Goal: Task Accomplishment & Management: Manage account settings

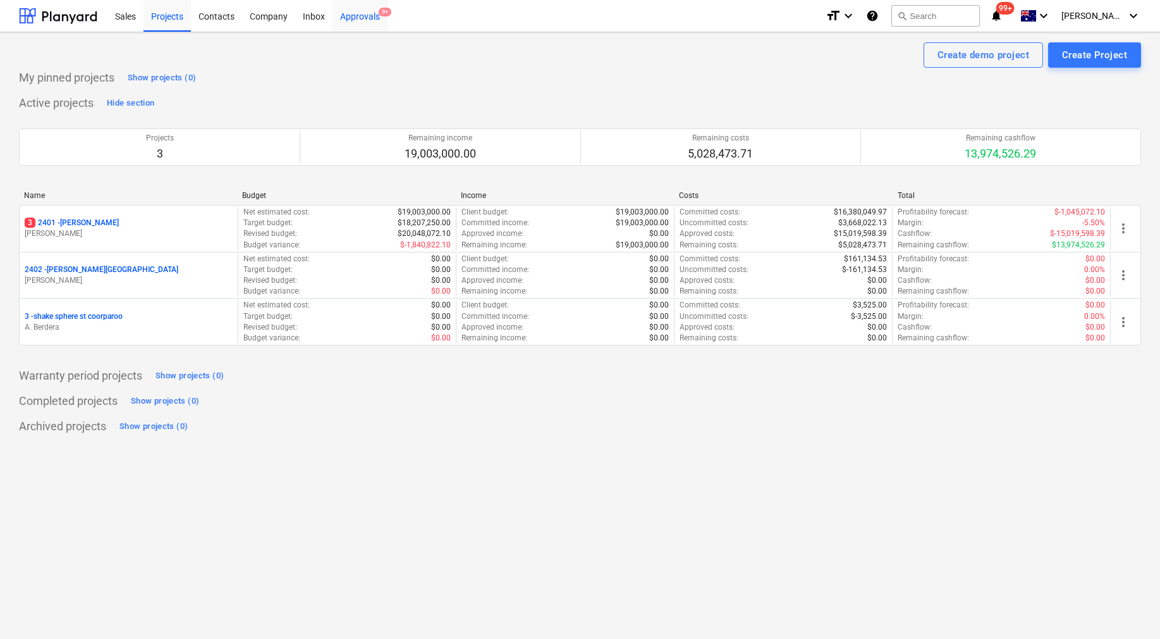
click at [381, 20] on div "Approvals 9+" at bounding box center [360, 15] width 55 height 32
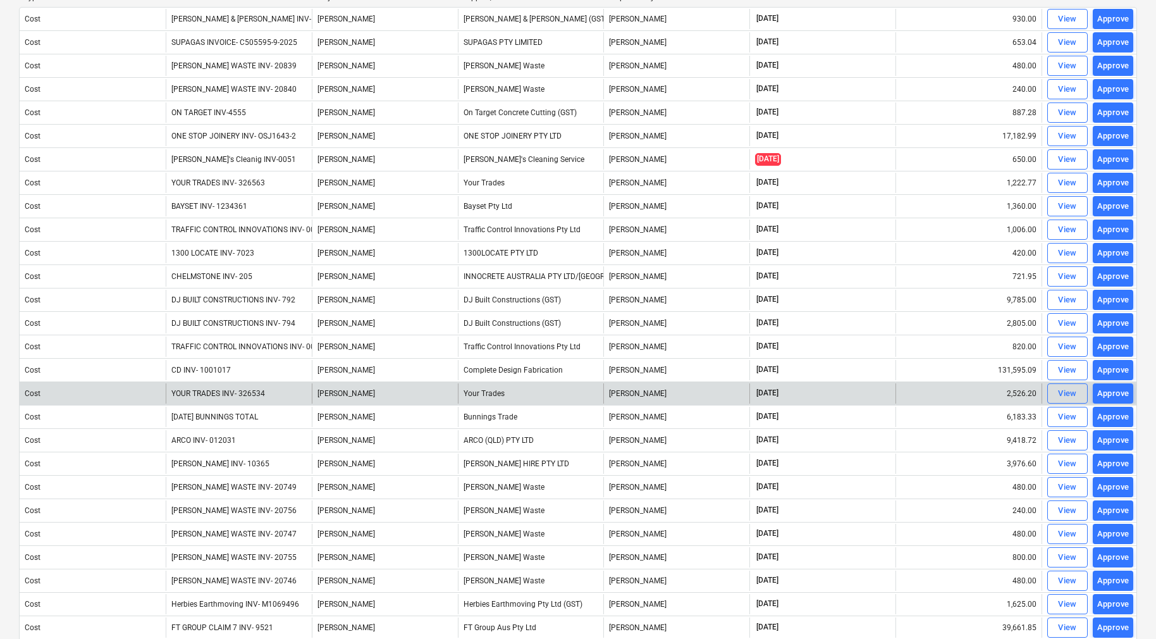
scroll to position [145, 0]
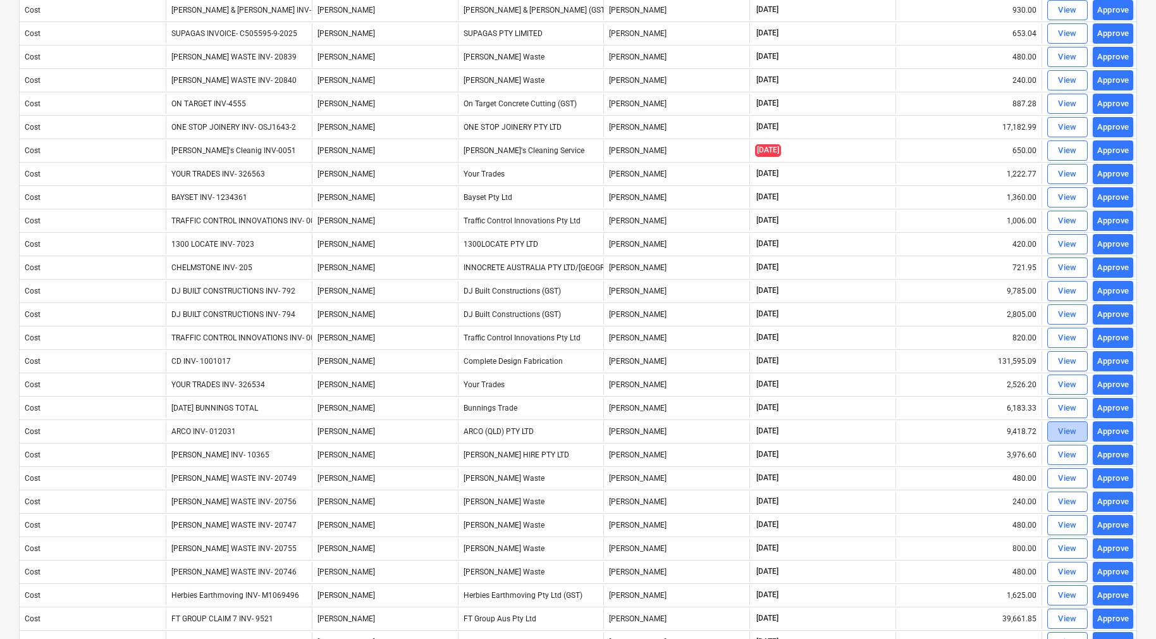
click at [1068, 432] on div "View" at bounding box center [1067, 431] width 19 height 15
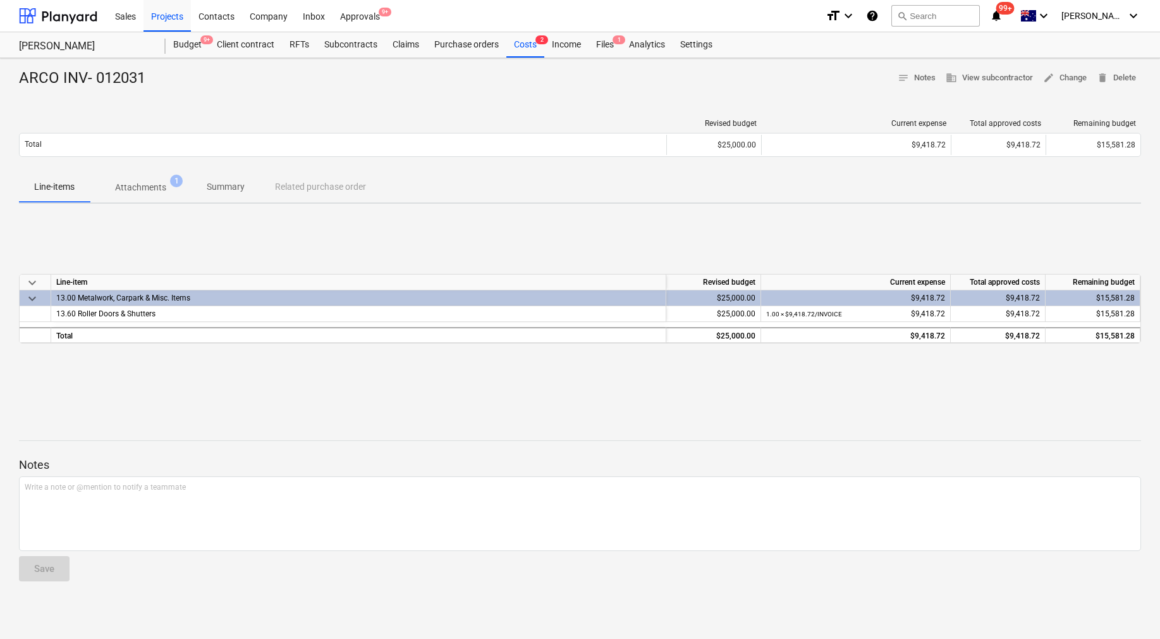
click at [148, 184] on div "ARCO INV- 012031 notes Notes business View subcontractor edit Change delete Del…" at bounding box center [580, 348] width 1160 height 580
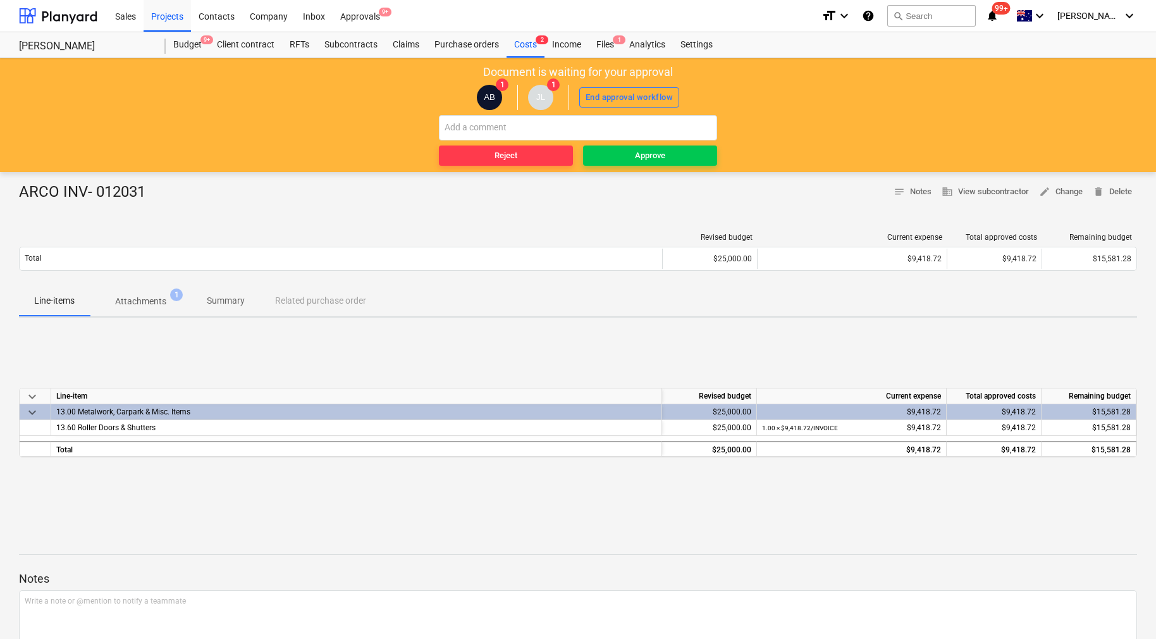
click at [164, 300] on p "Attachments" at bounding box center [140, 301] width 51 height 13
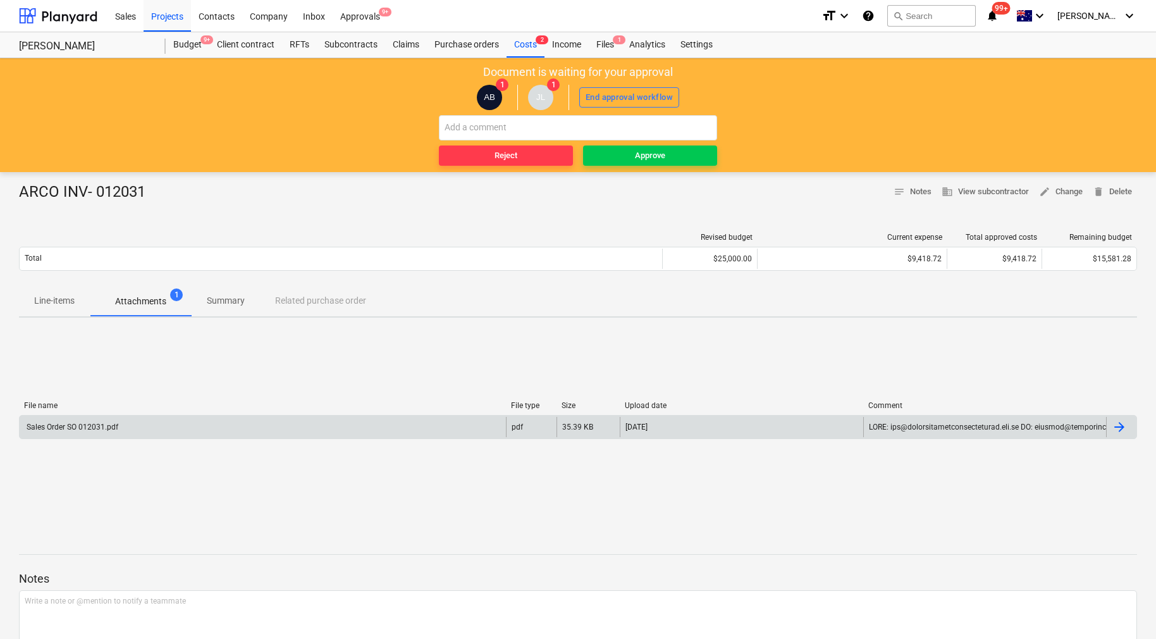
click at [1126, 432] on div at bounding box center [1118, 426] width 15 height 15
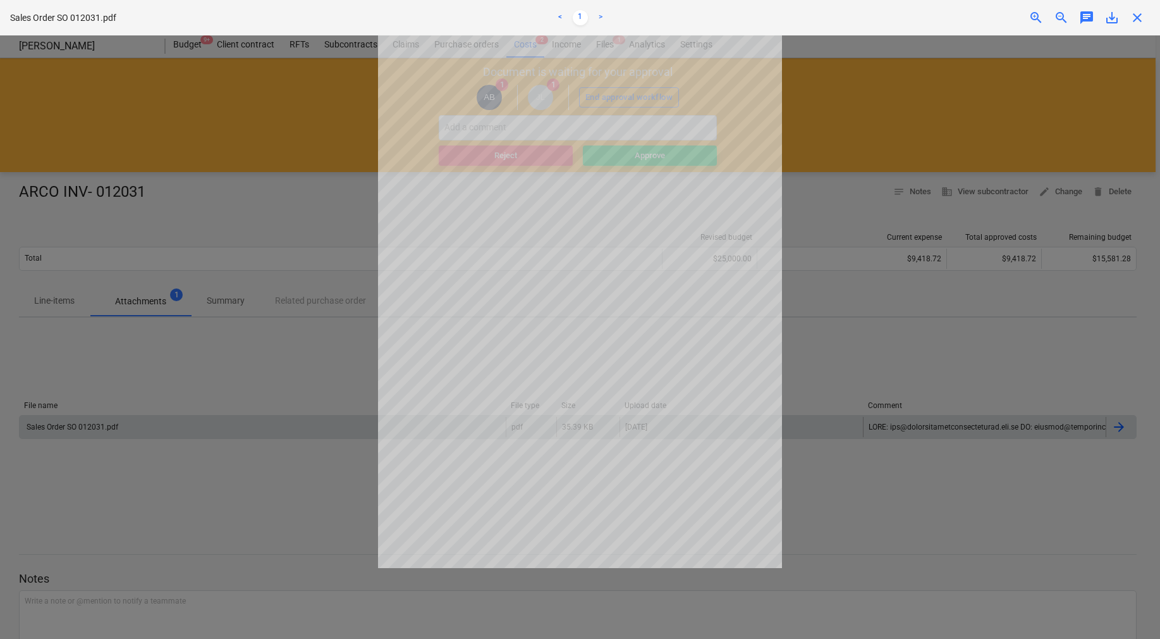
click at [1137, 15] on span "close" at bounding box center [1137, 17] width 15 height 15
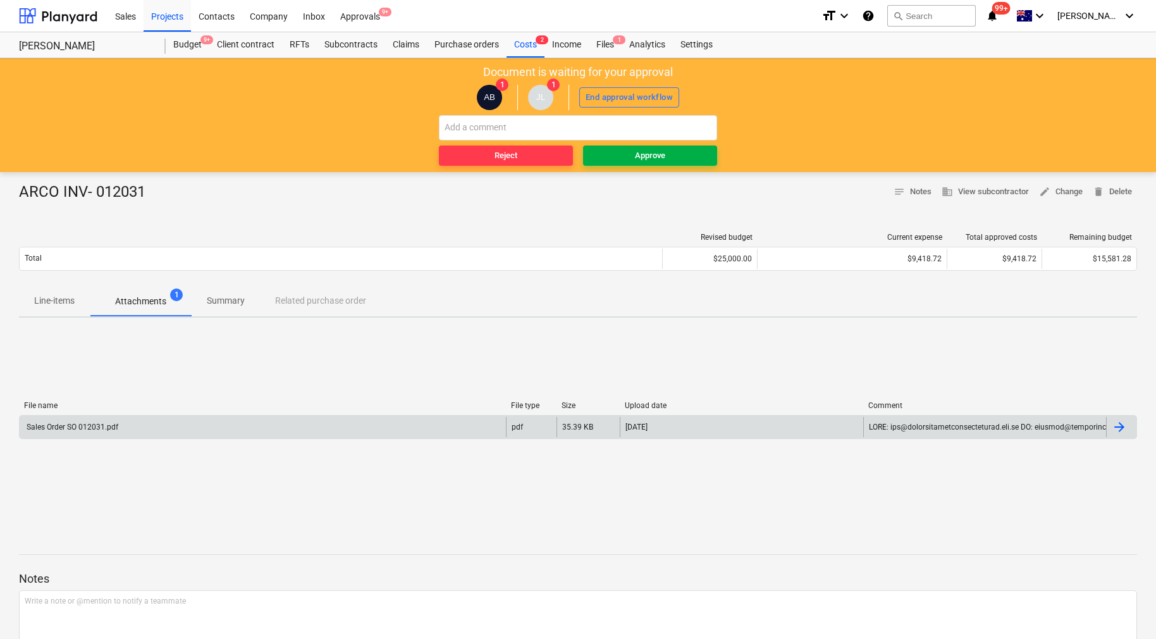
click at [639, 157] on div "Approve" at bounding box center [650, 156] width 30 height 15
